Goal: Find specific page/section: Find specific page/section

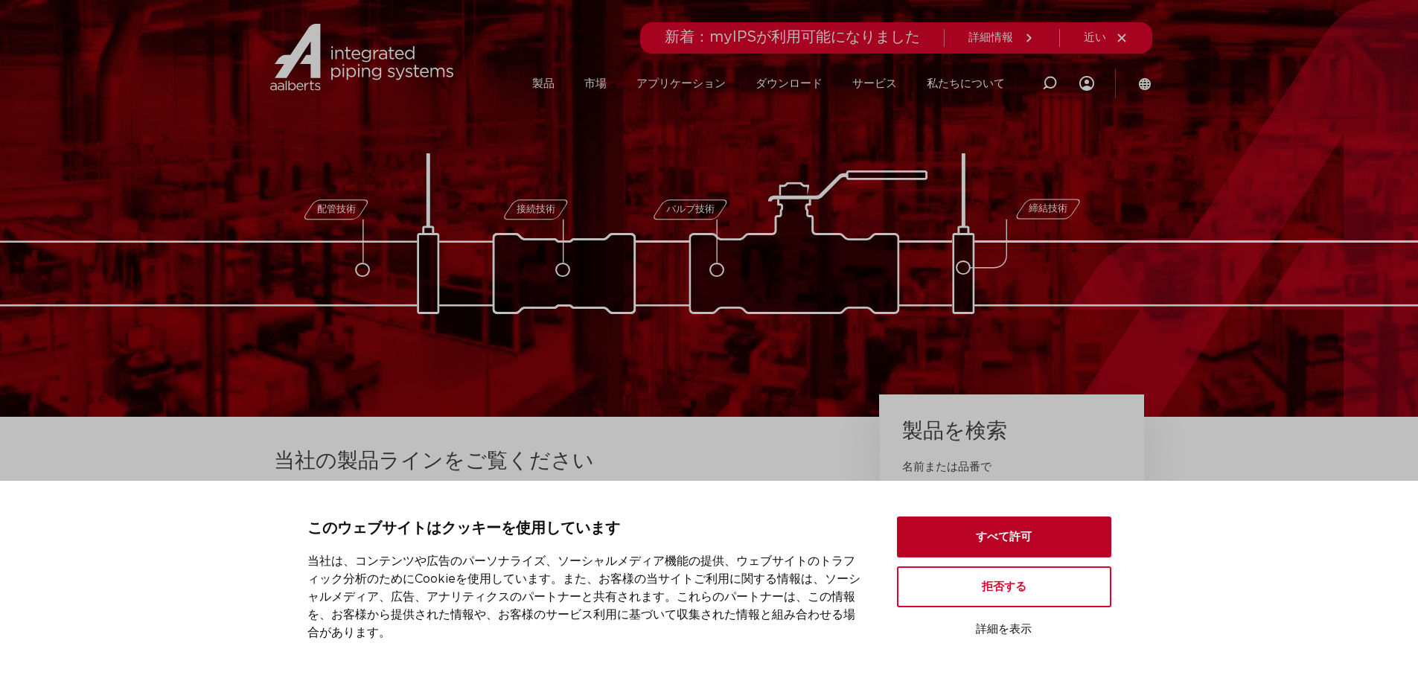
click at [1007, 531] on button "すべて許可" at bounding box center [1004, 537] width 214 height 41
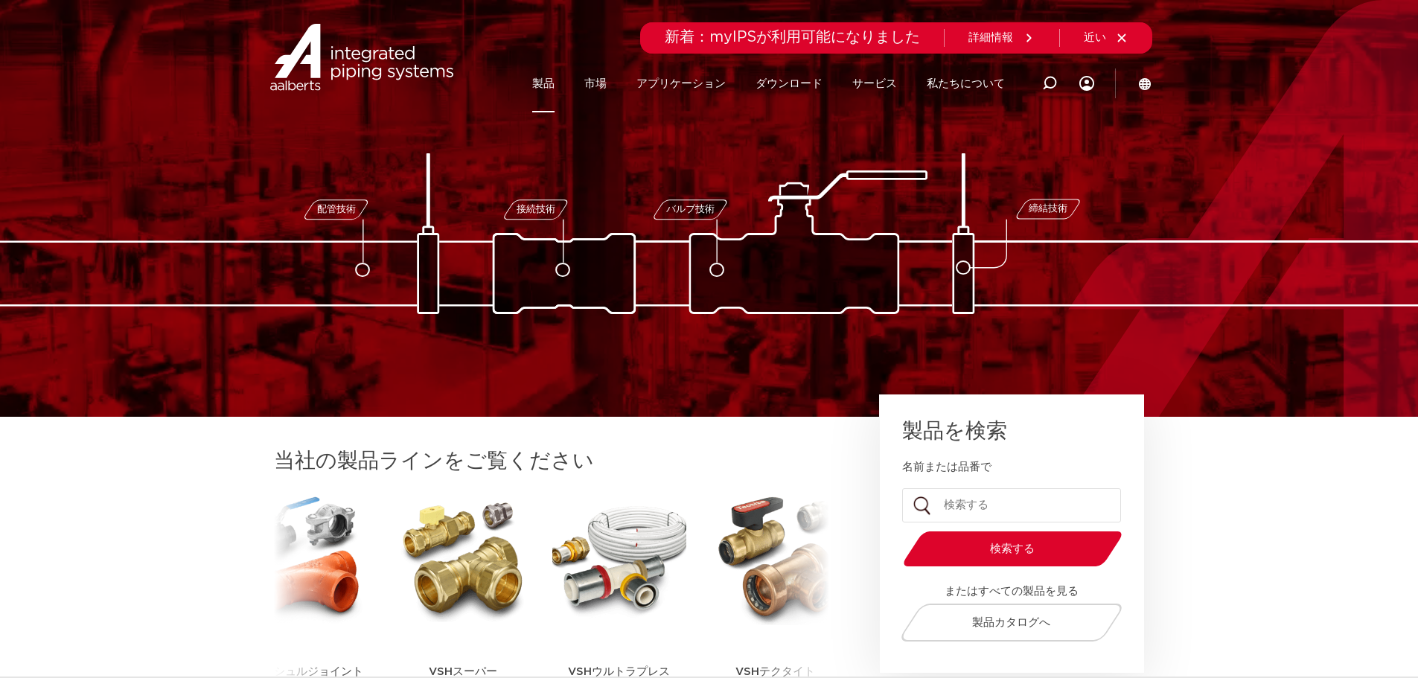
click at [542, 86] on font "製品" at bounding box center [543, 83] width 22 height 11
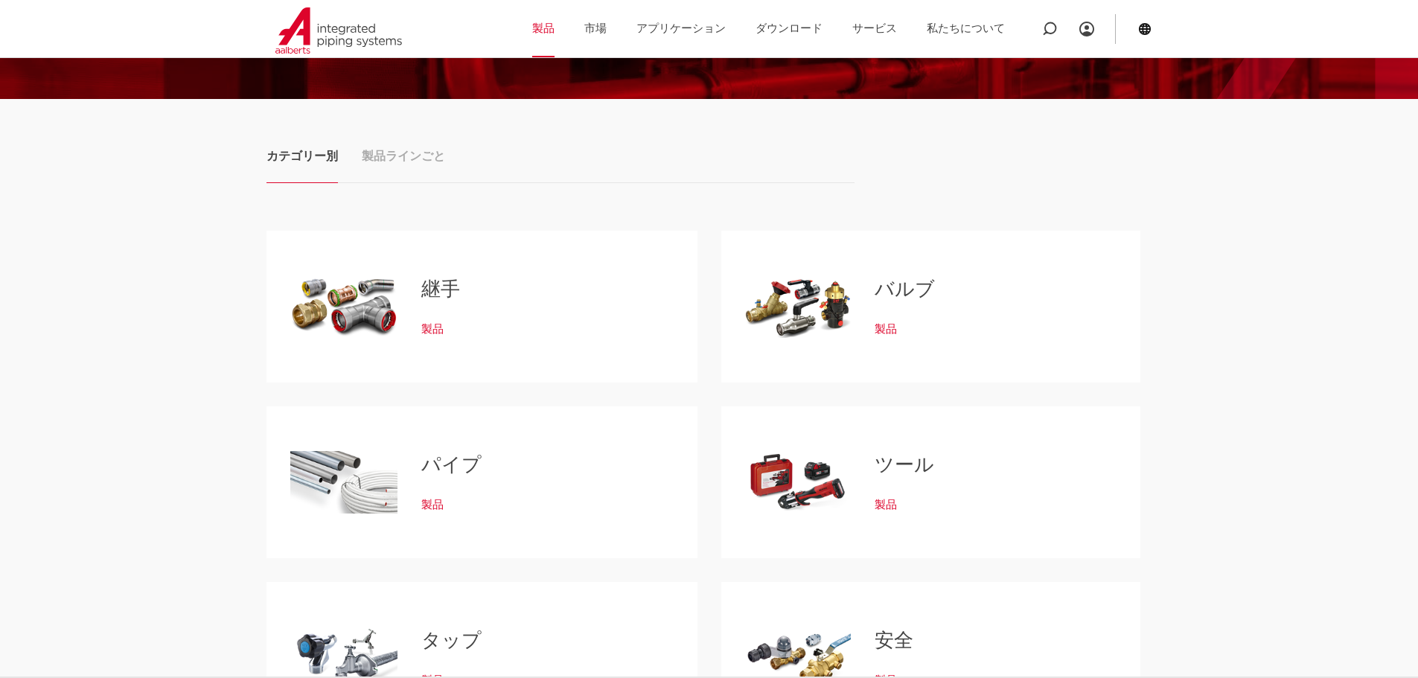
scroll to position [298, 0]
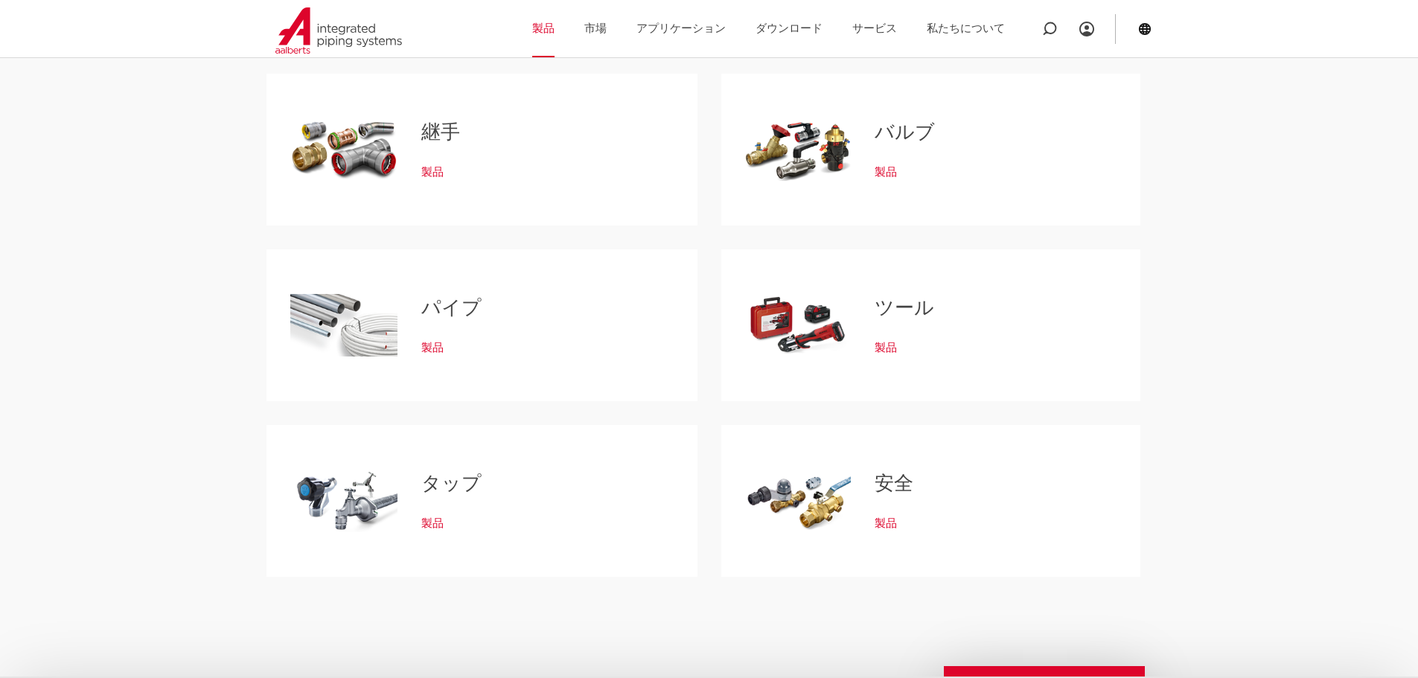
click at [429, 153] on div "継手 製品" at bounding box center [535, 150] width 276 height 104
click at [445, 164] on div "製品" at bounding box center [535, 169] width 229 height 21
click at [428, 170] on font "製品" at bounding box center [432, 172] width 22 height 11
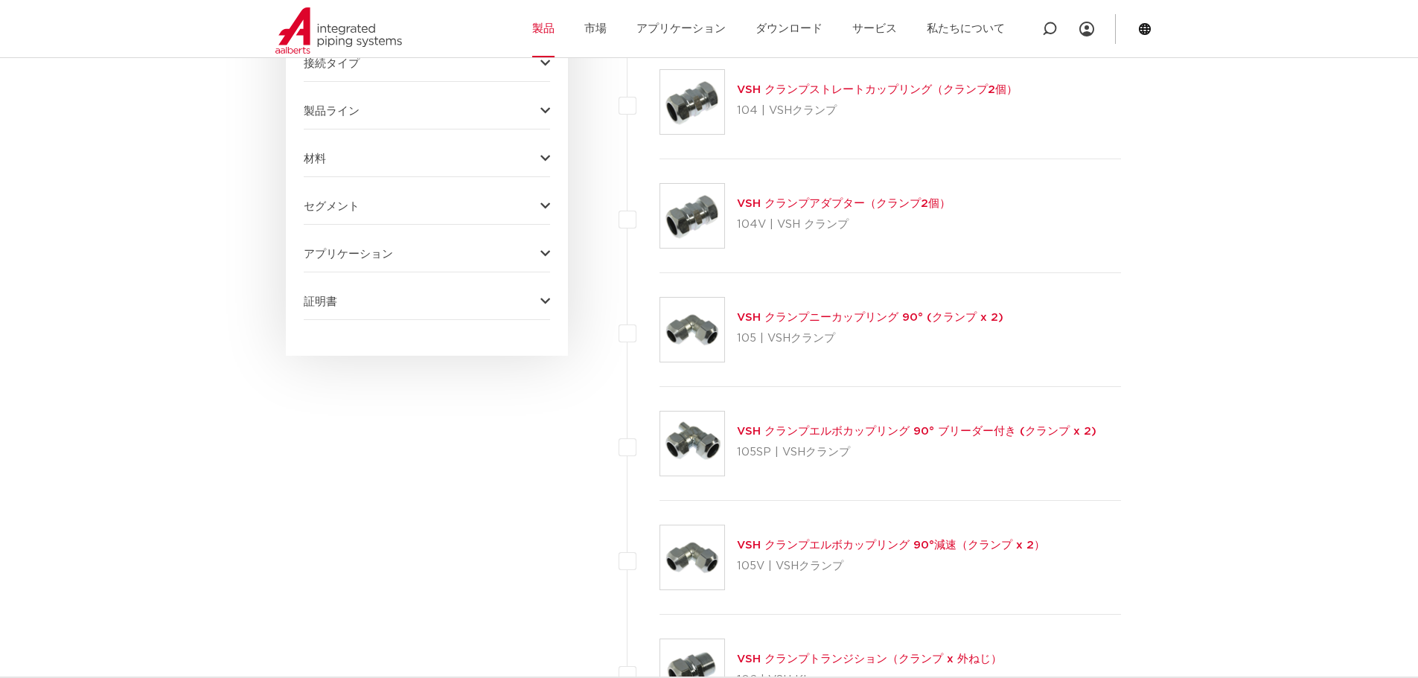
scroll to position [744, 0]
